Goal: Navigation & Orientation: Find specific page/section

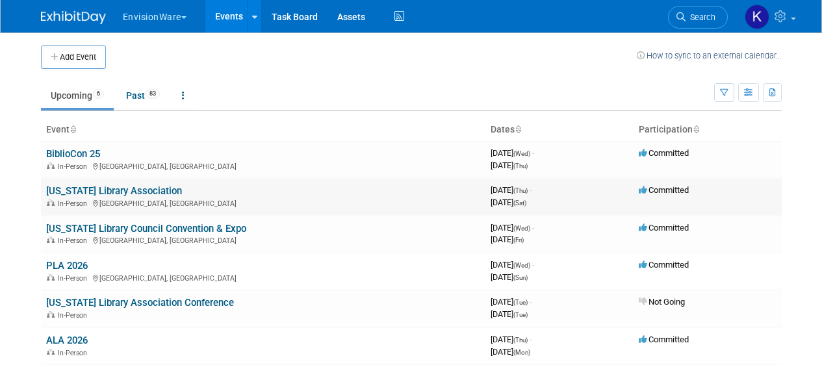
click at [141, 192] on link "[US_STATE] Library Association" at bounding box center [114, 191] width 136 height 12
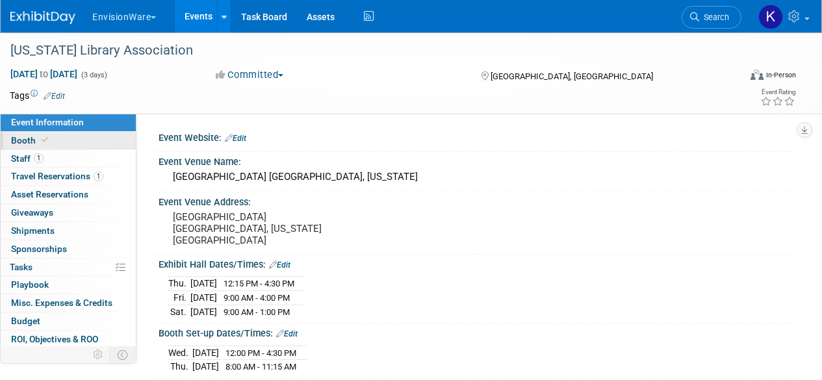
click at [59, 148] on link "Booth" at bounding box center [68, 141] width 135 height 18
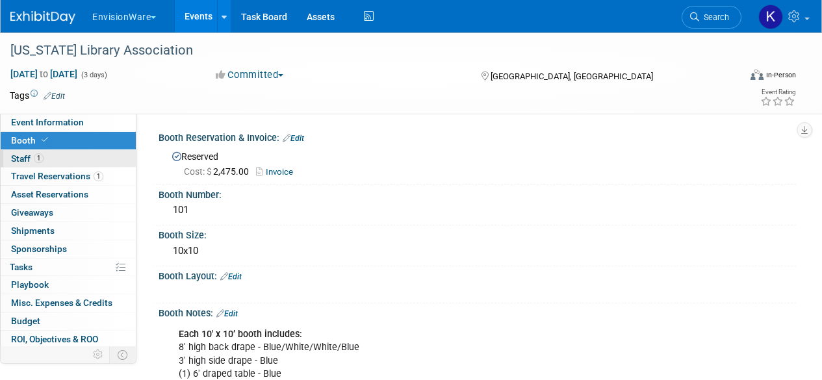
click at [42, 162] on span "1" at bounding box center [39, 158] width 10 height 10
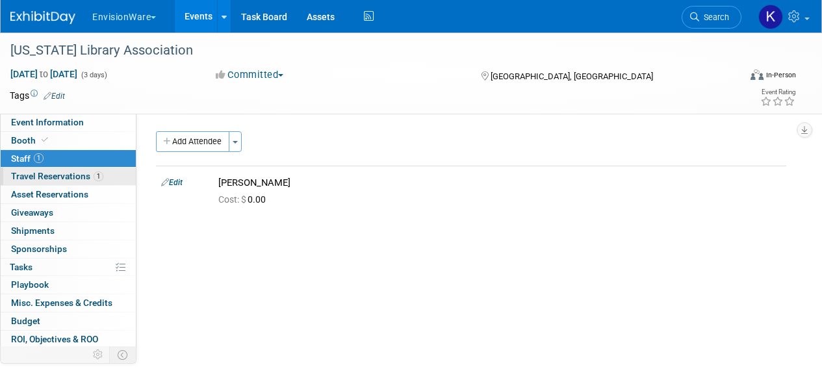
click at [90, 176] on span "Travel Reservations 1" at bounding box center [57, 176] width 92 height 10
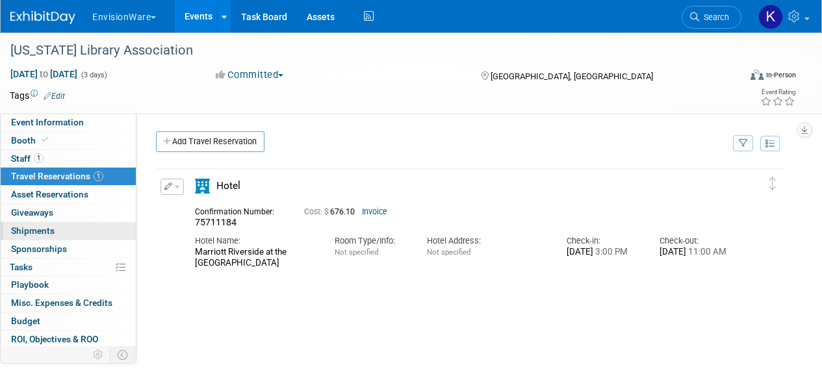
click at [73, 227] on link "0 Shipments 0" at bounding box center [68, 231] width 135 height 18
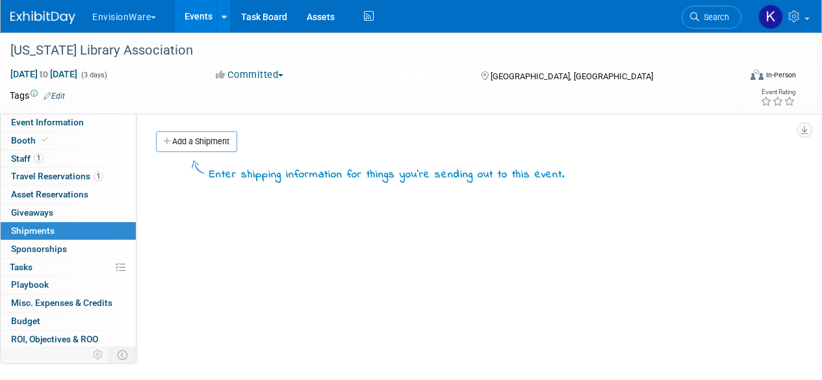
click at [46, 15] on img at bounding box center [42, 17] width 65 height 13
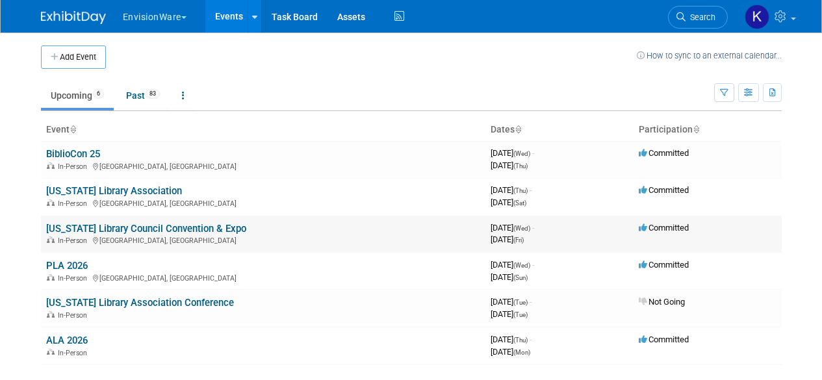
click at [107, 227] on link "[US_STATE] Library Council Convention & Expo" at bounding box center [146, 229] width 200 height 12
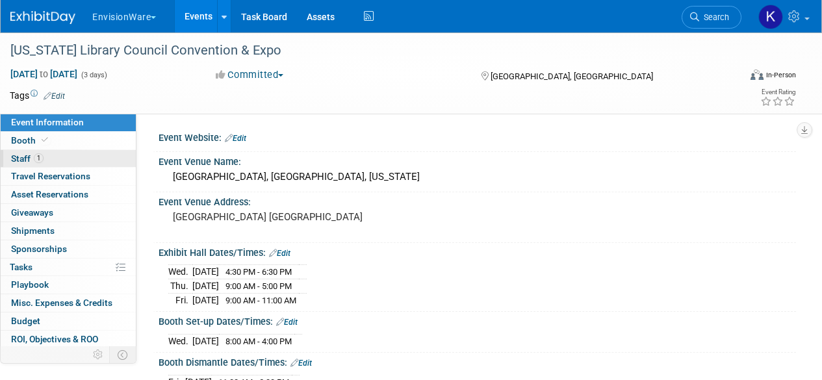
click at [34, 159] on span "1" at bounding box center [39, 158] width 10 height 10
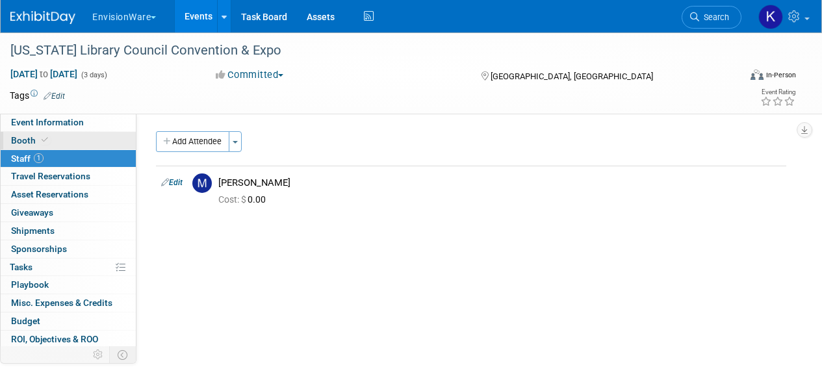
click at [60, 133] on link "Booth" at bounding box center [68, 141] width 135 height 18
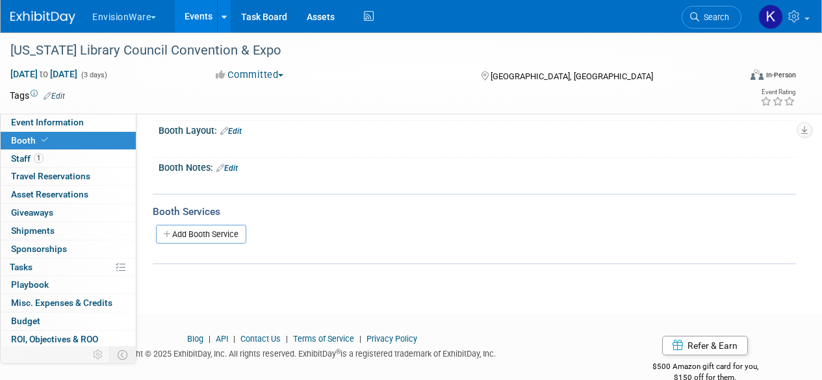
scroll to position [170, 0]
